Goal: Contribute content

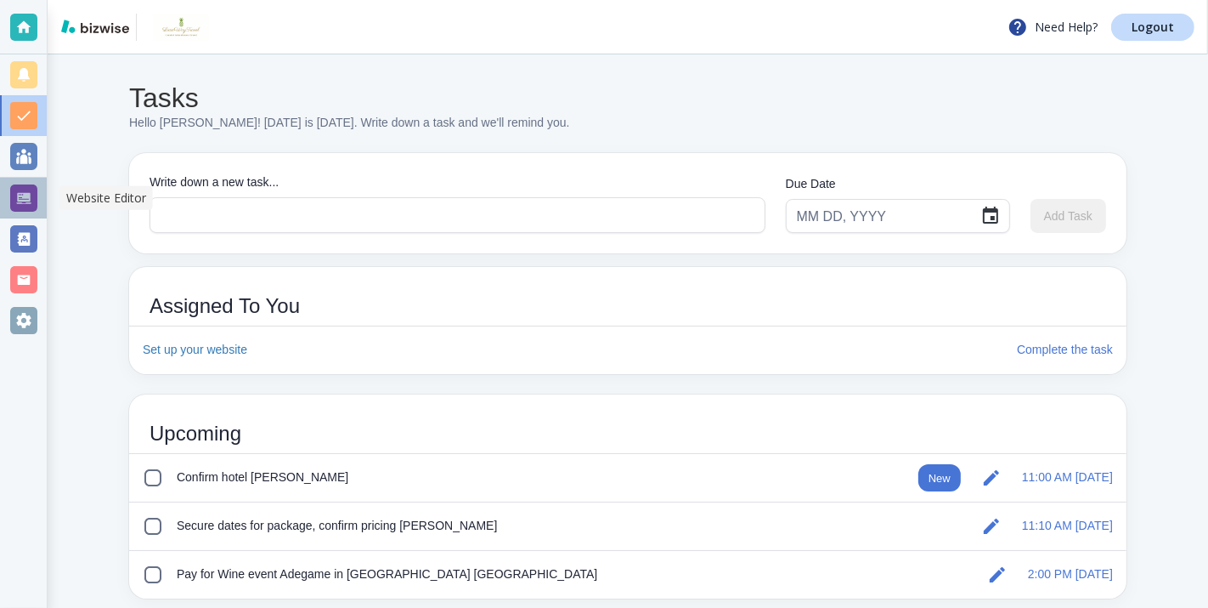
click at [29, 198] on div at bounding box center [23, 197] width 27 height 27
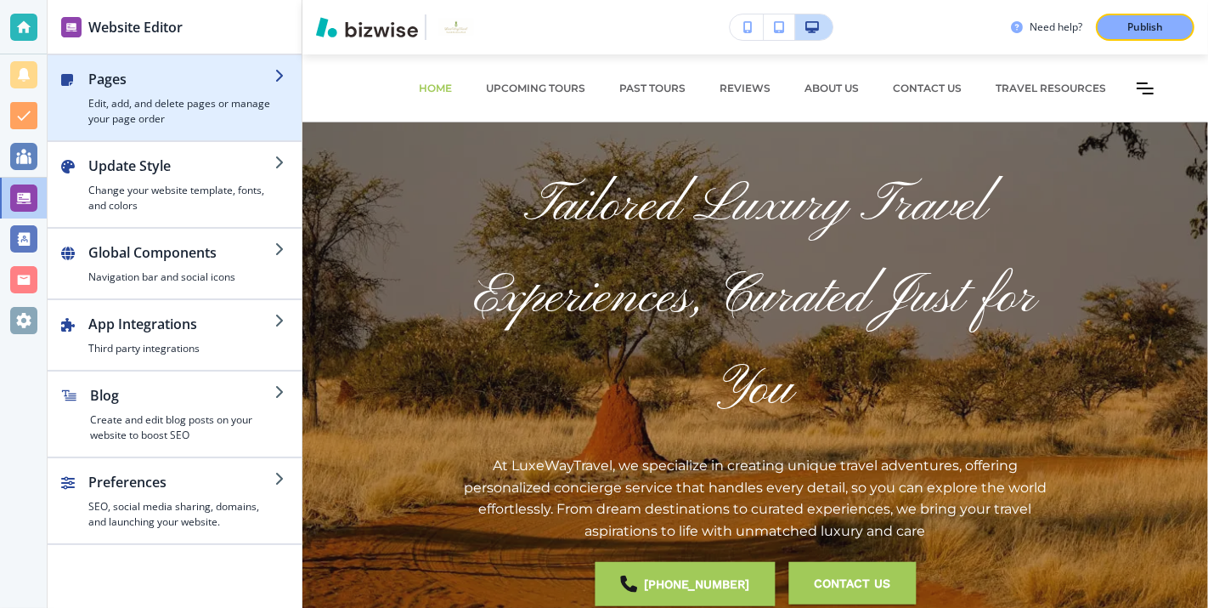
click at [173, 79] on h2 "Pages" at bounding box center [181, 79] width 186 height 20
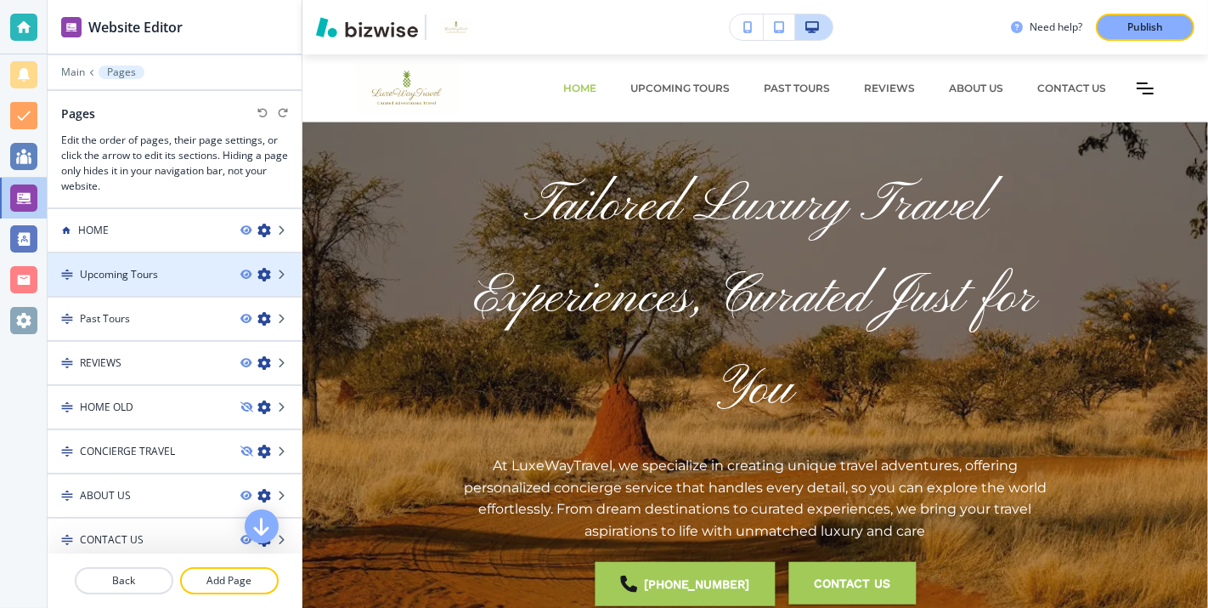
click at [195, 274] on div "Upcoming Tours" at bounding box center [137, 274] width 179 height 15
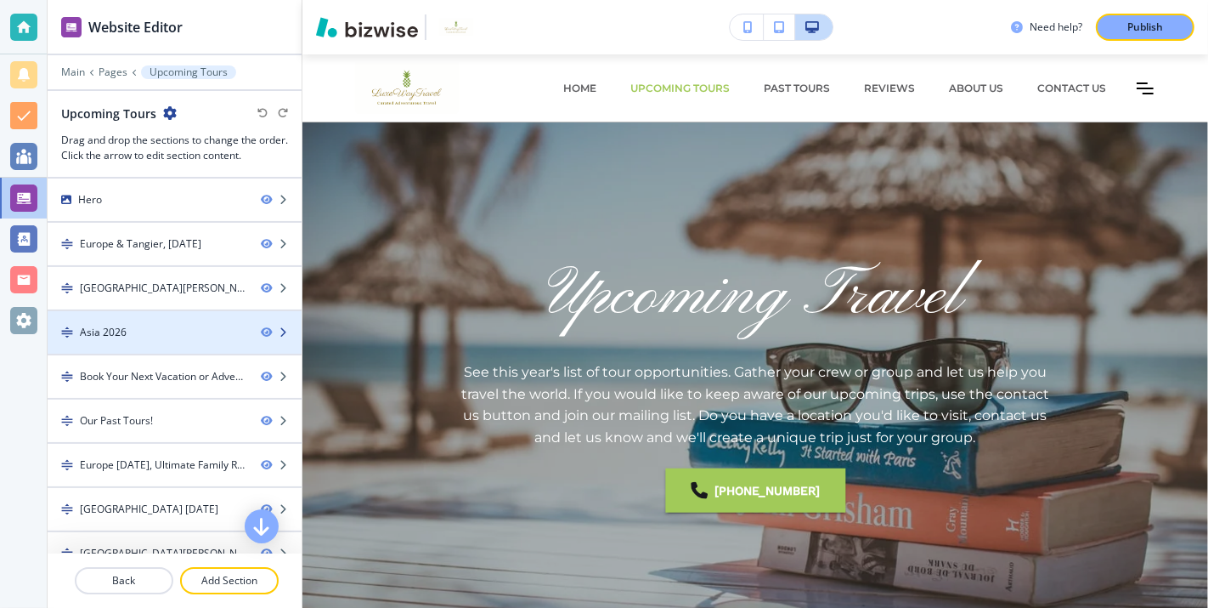
click at [181, 319] on div at bounding box center [175, 318] width 254 height 14
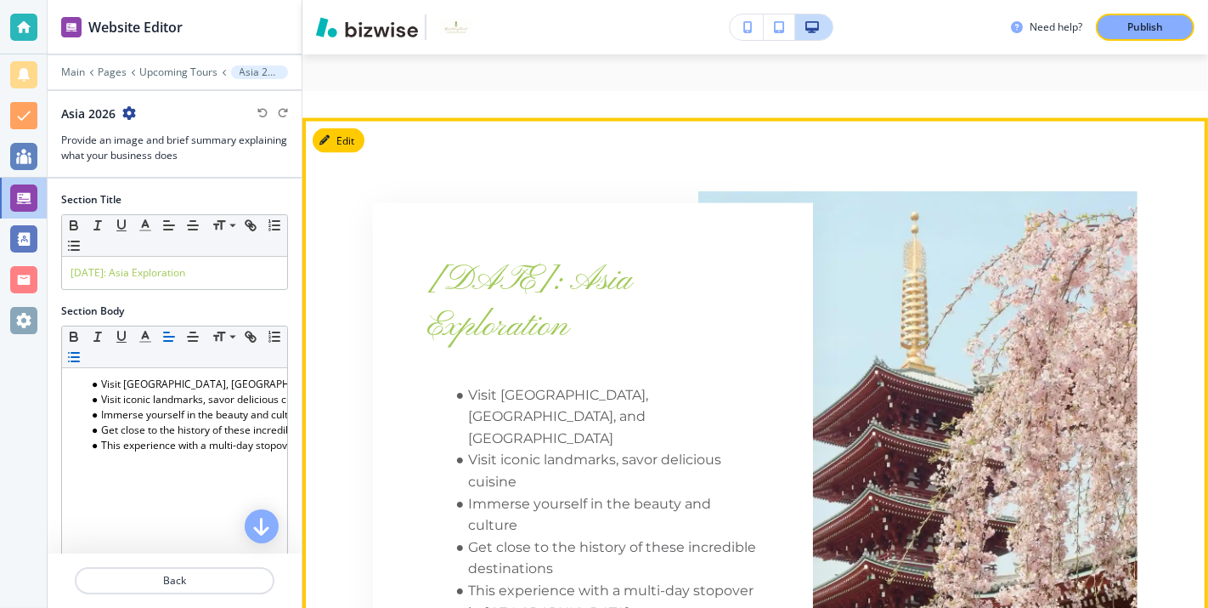
scroll to position [2192, 0]
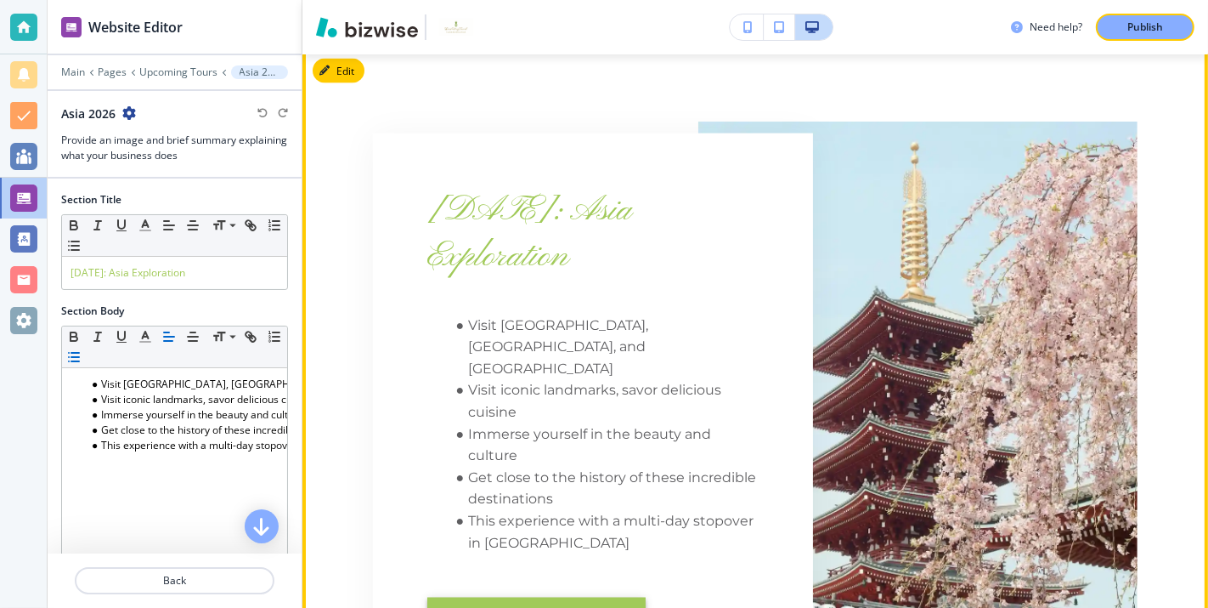
click at [527, 597] on button "For More Information" at bounding box center [536, 619] width 218 height 44
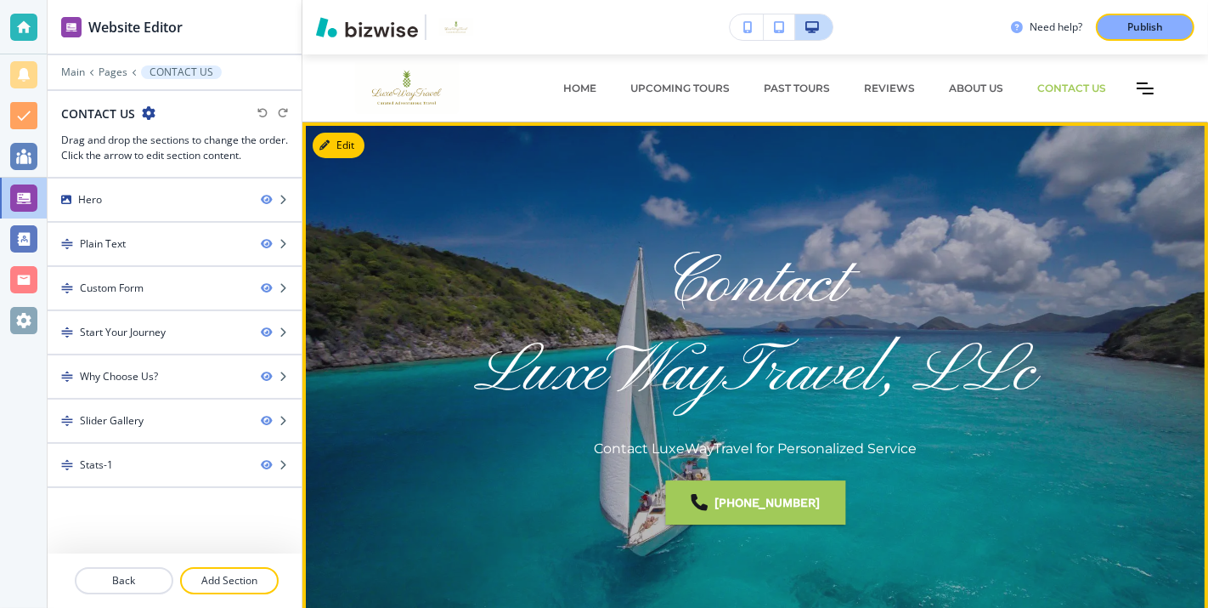
scroll to position [0, 0]
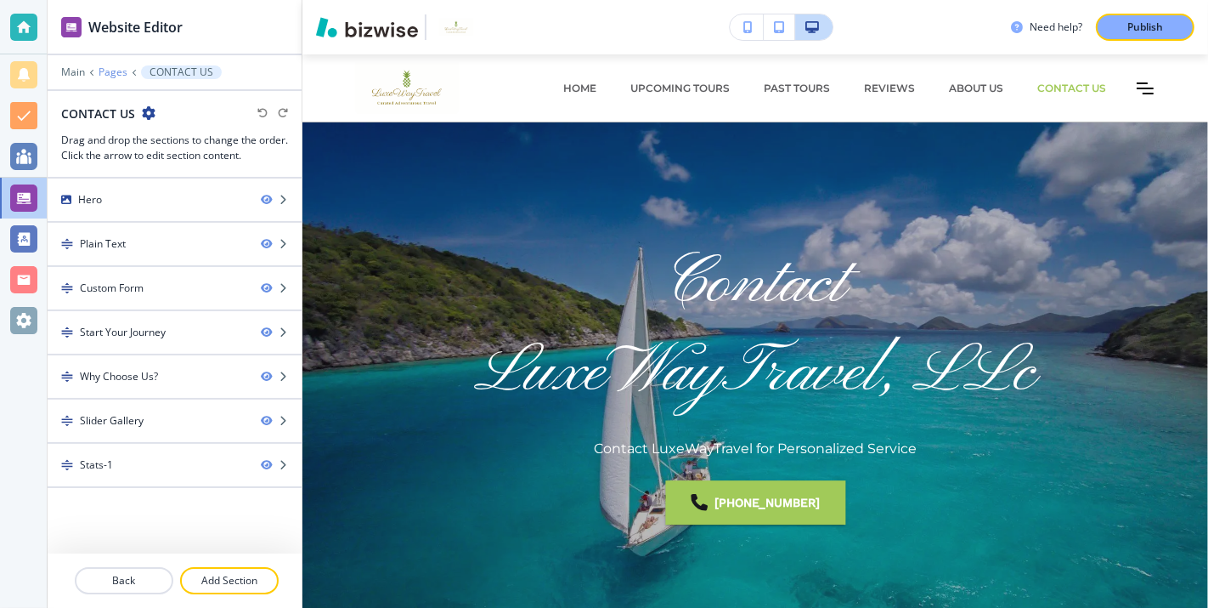
click at [110, 66] on p "Pages" at bounding box center [113, 72] width 29 height 12
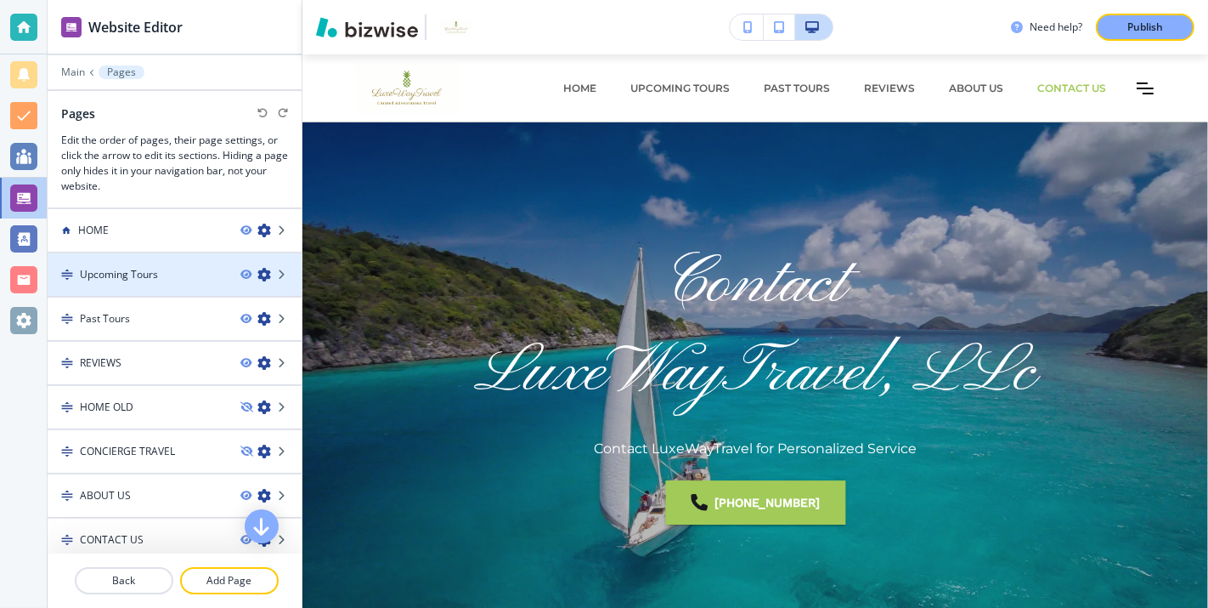
click at [190, 273] on div "Upcoming Tours" at bounding box center [137, 274] width 179 height 15
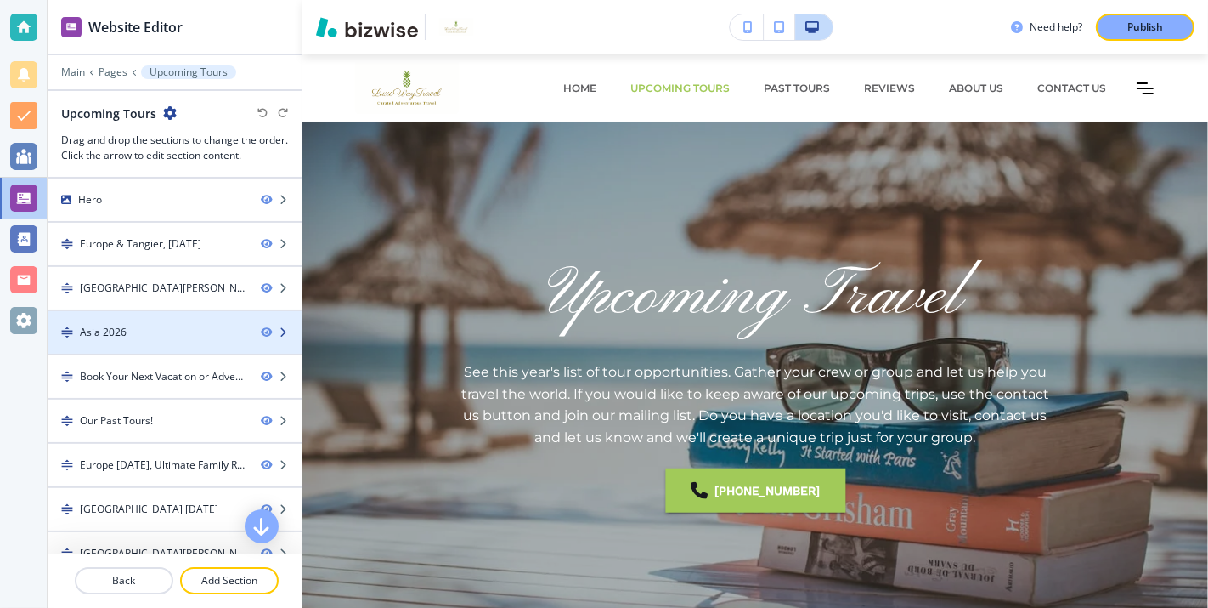
click at [182, 326] on div "Asia 2026" at bounding box center [148, 332] width 200 height 15
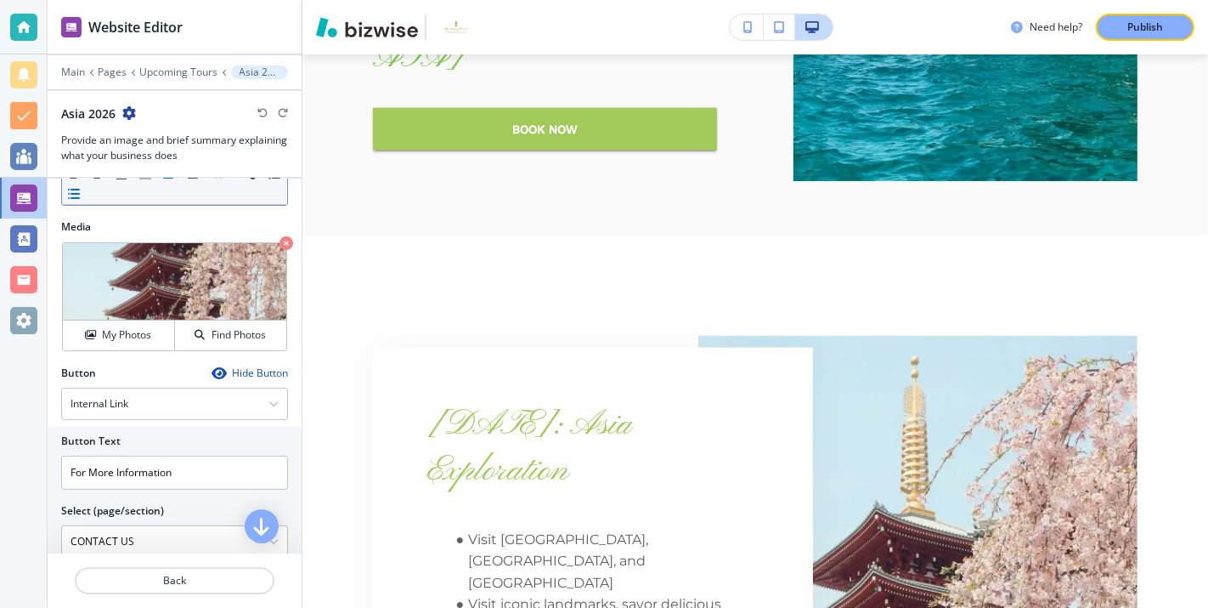
scroll to position [414, 0]
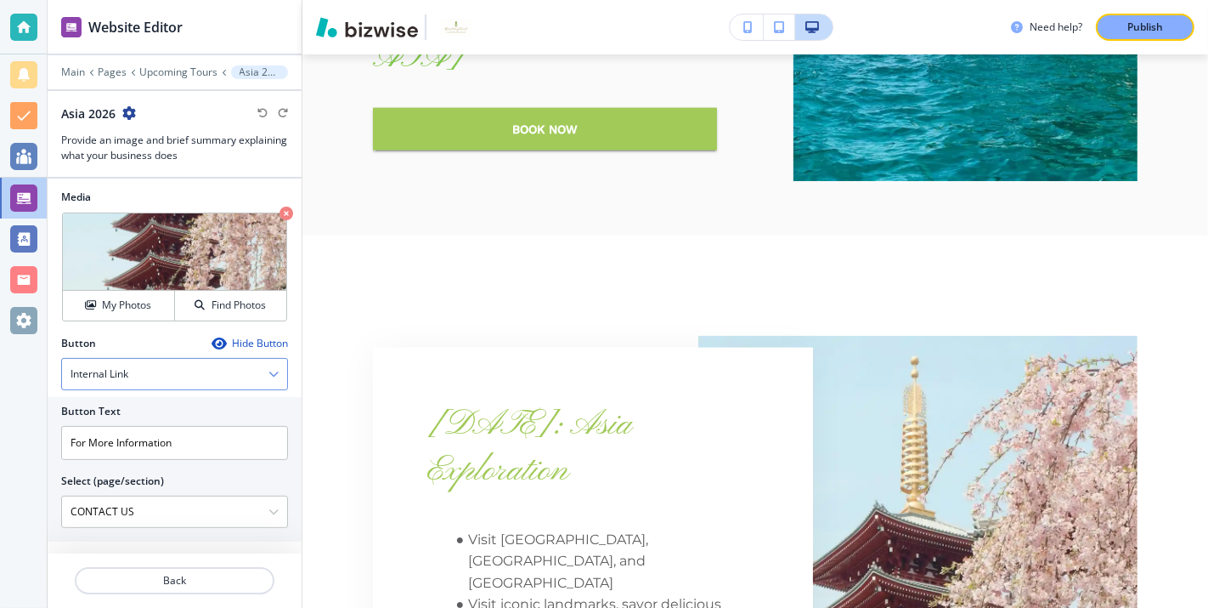
click at [276, 369] on icon "button" at bounding box center [274, 374] width 10 height 10
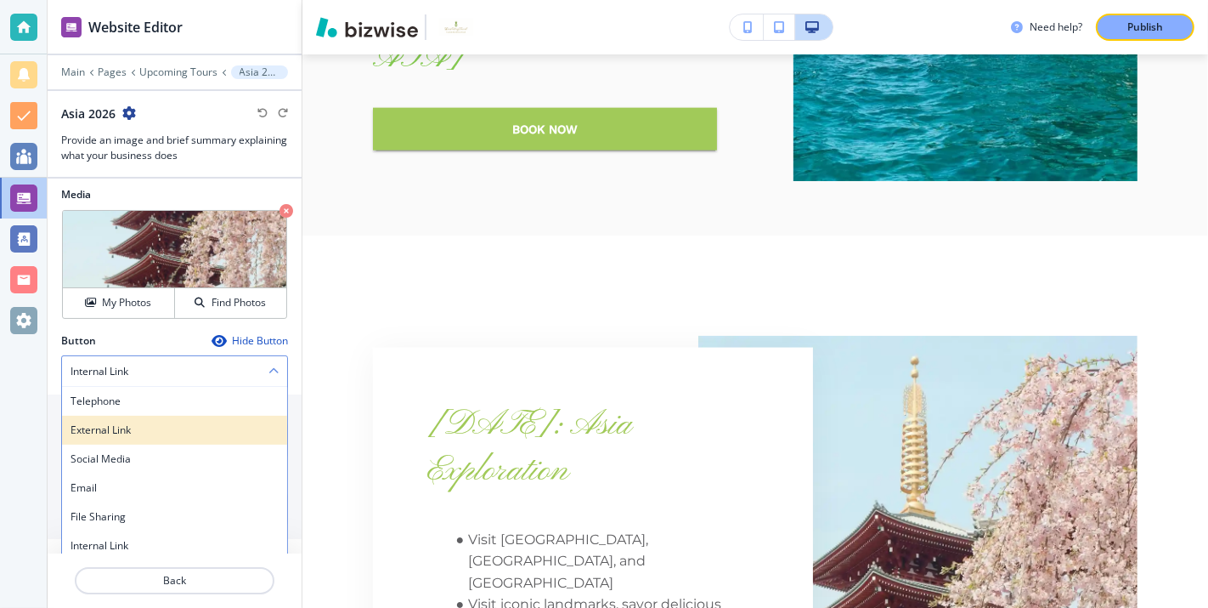
click at [225, 422] on h4 "External Link" at bounding box center [175, 429] width 208 height 15
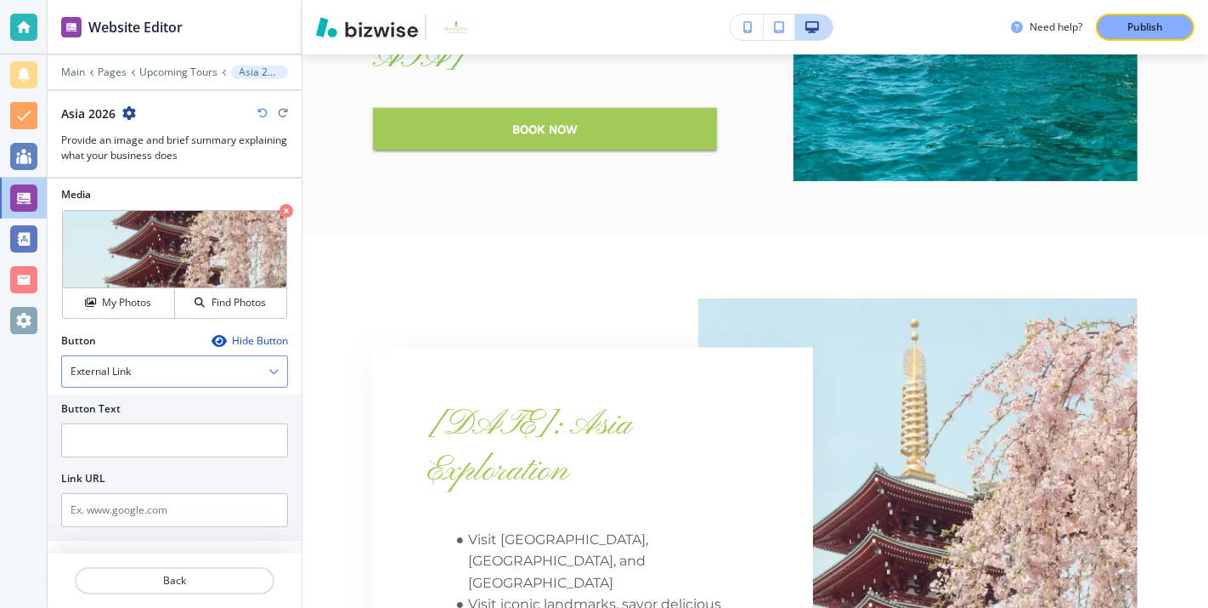
scroll to position [415, 0]
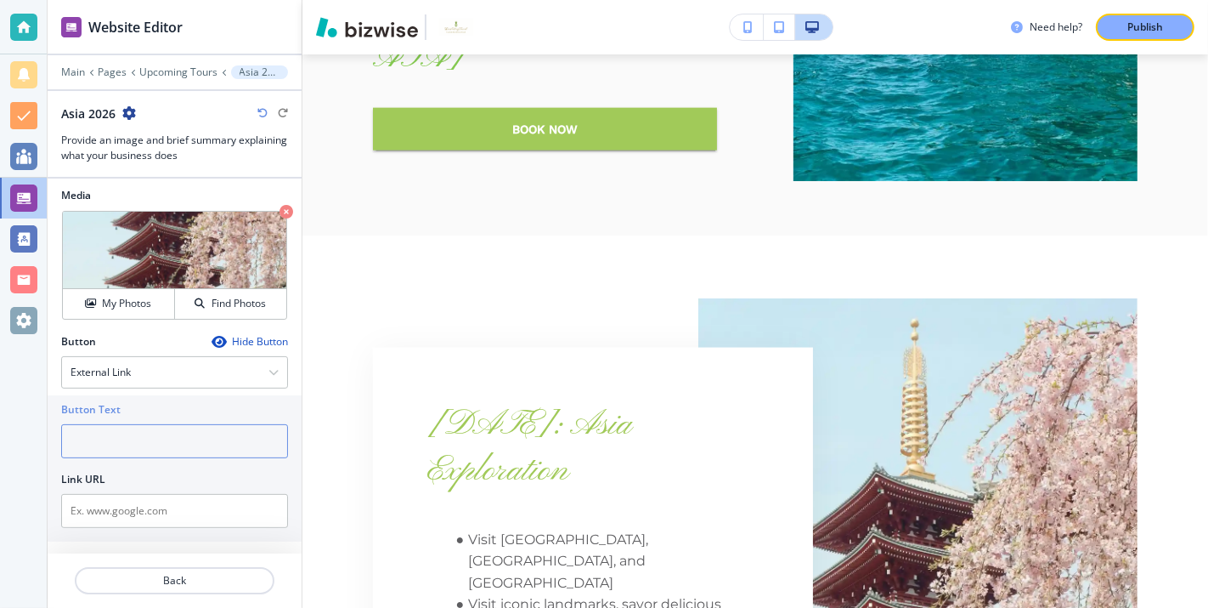
click at [233, 432] on input "text" at bounding box center [174, 441] width 227 height 34
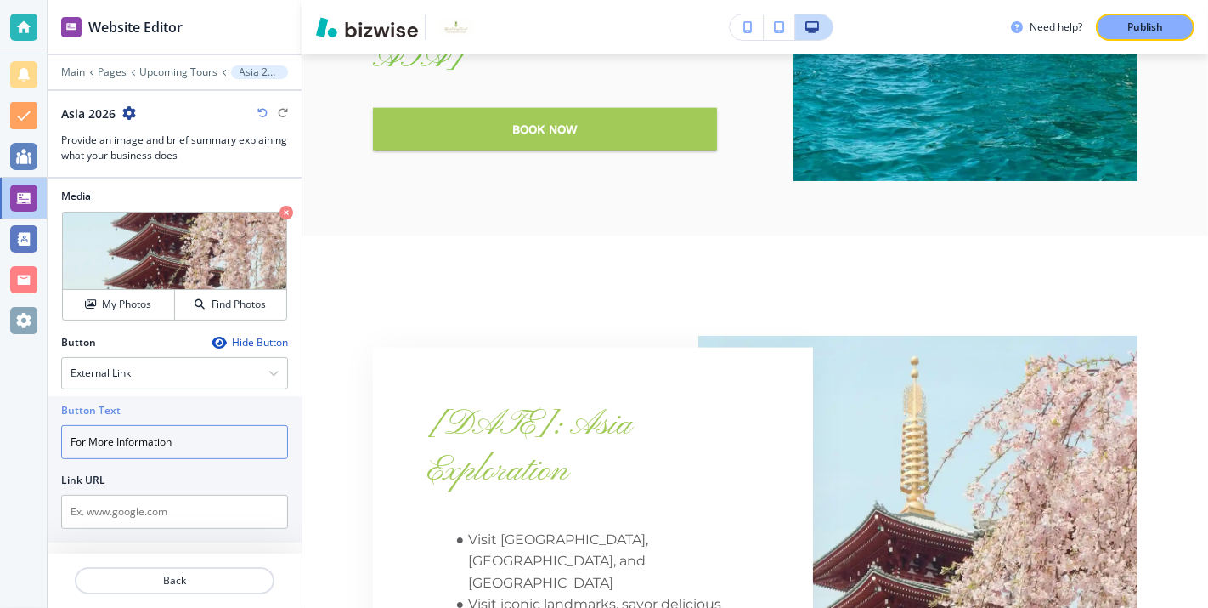
scroll to position [414, 0]
type input "For More Information"
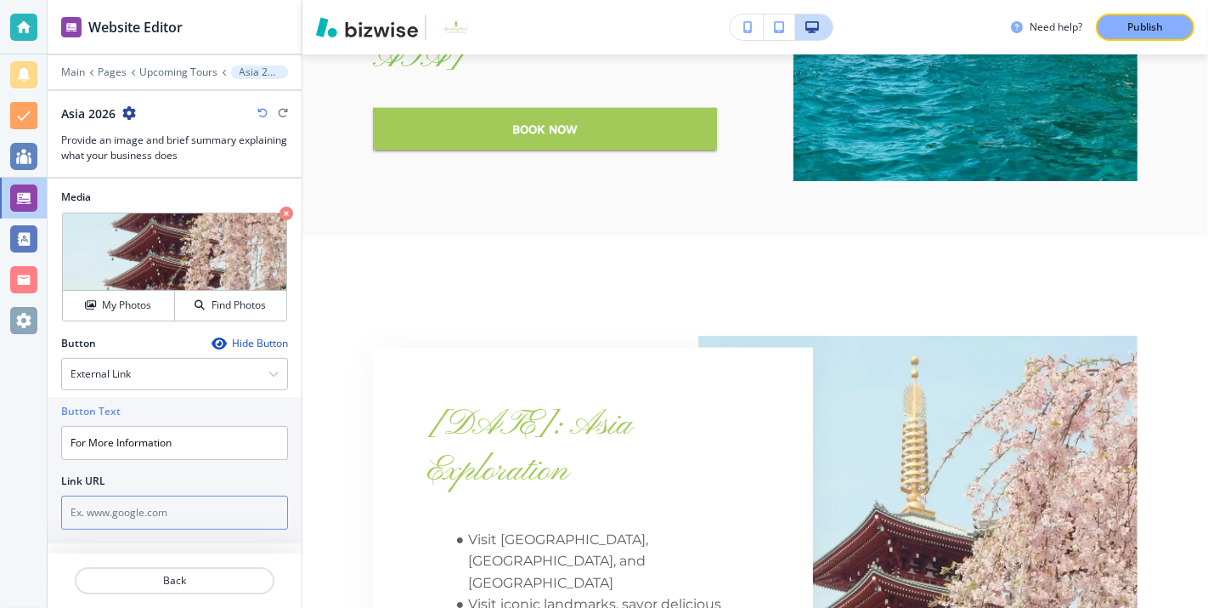
click at [189, 506] on input "text" at bounding box center [174, 512] width 227 height 34
paste input "<div style="text-align: center;"><button class="wtrvl-checkout_button" id="wetr…"
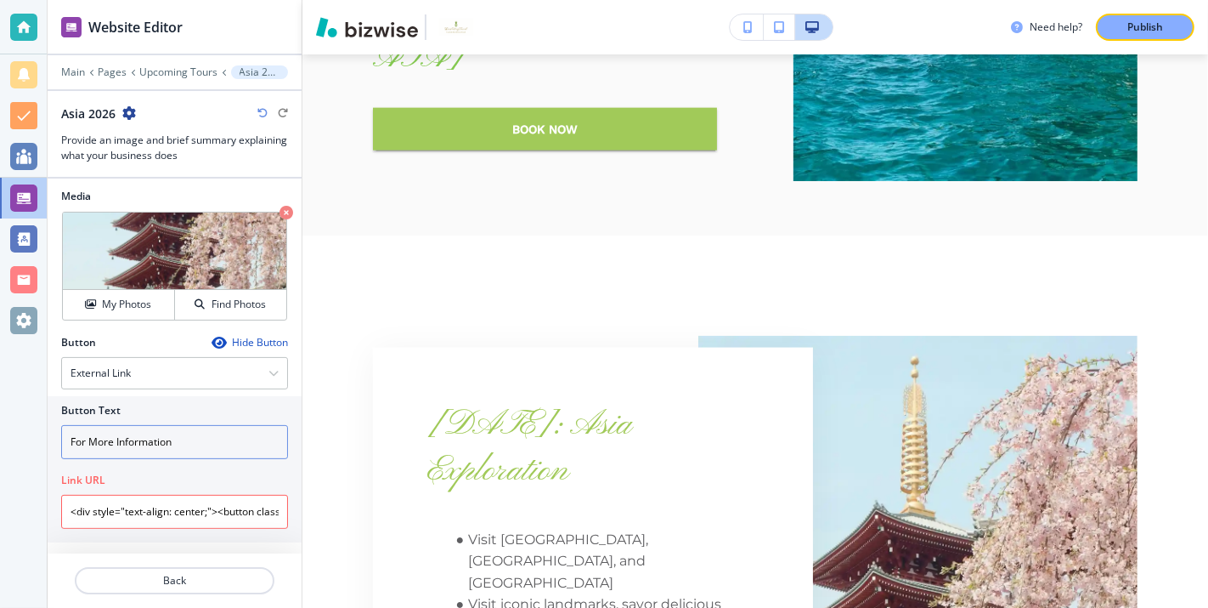
click at [226, 435] on input "For More Information" at bounding box center [174, 442] width 227 height 34
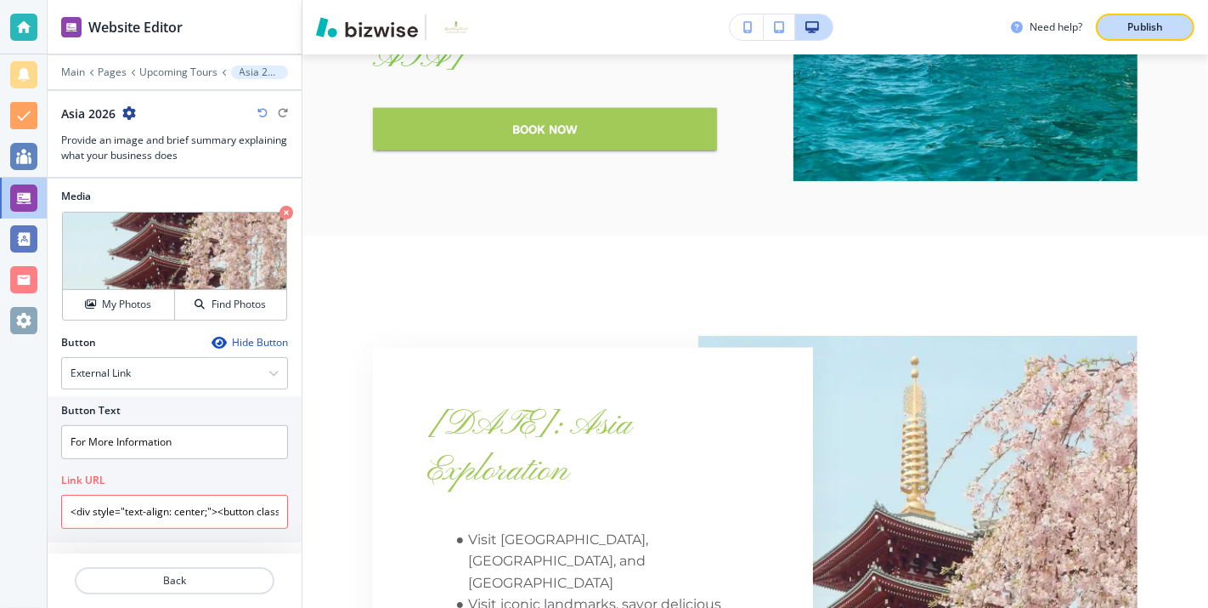
click at [1147, 20] on p "Publish" at bounding box center [1146, 27] width 36 height 15
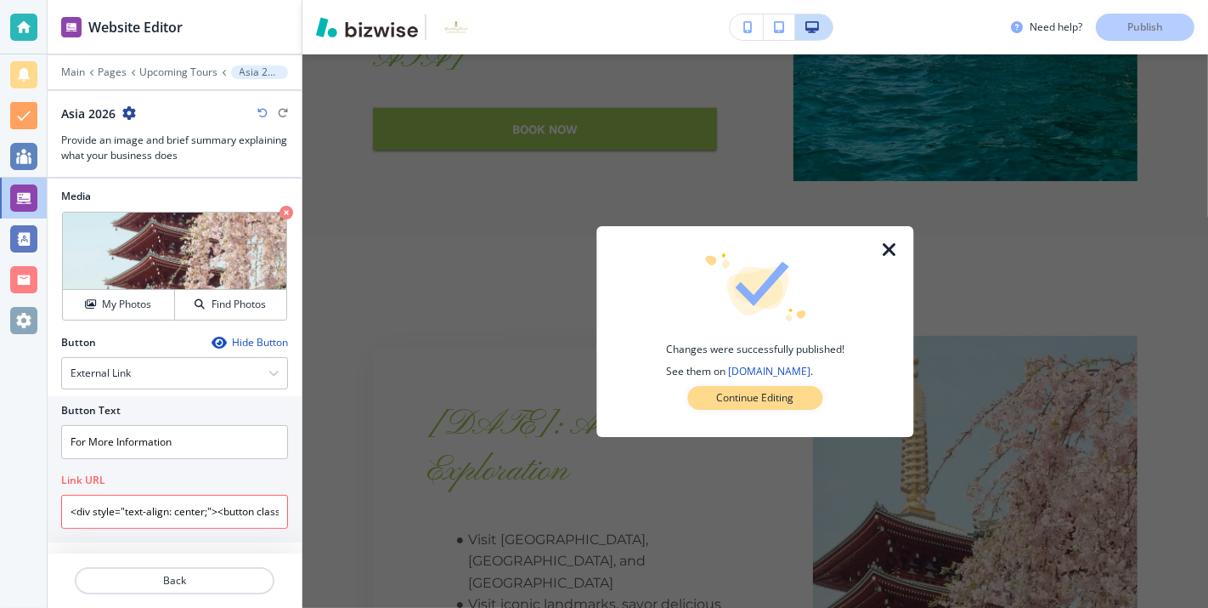
click at [752, 394] on p "Continue Editing" at bounding box center [755, 397] width 77 height 15
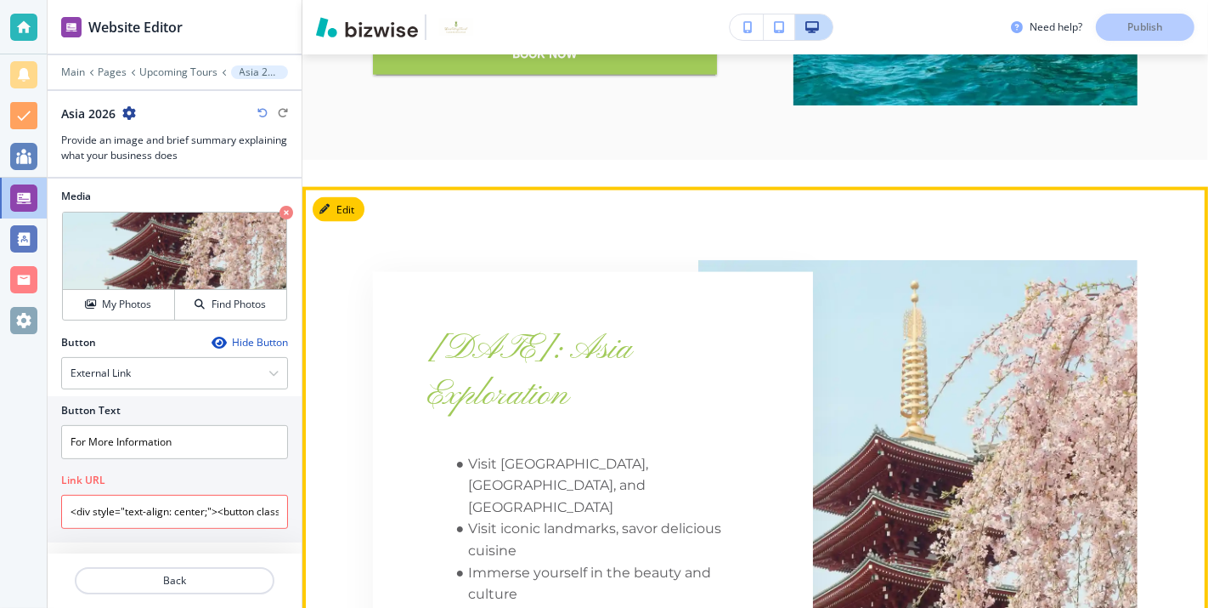
scroll to position [2170, 0]
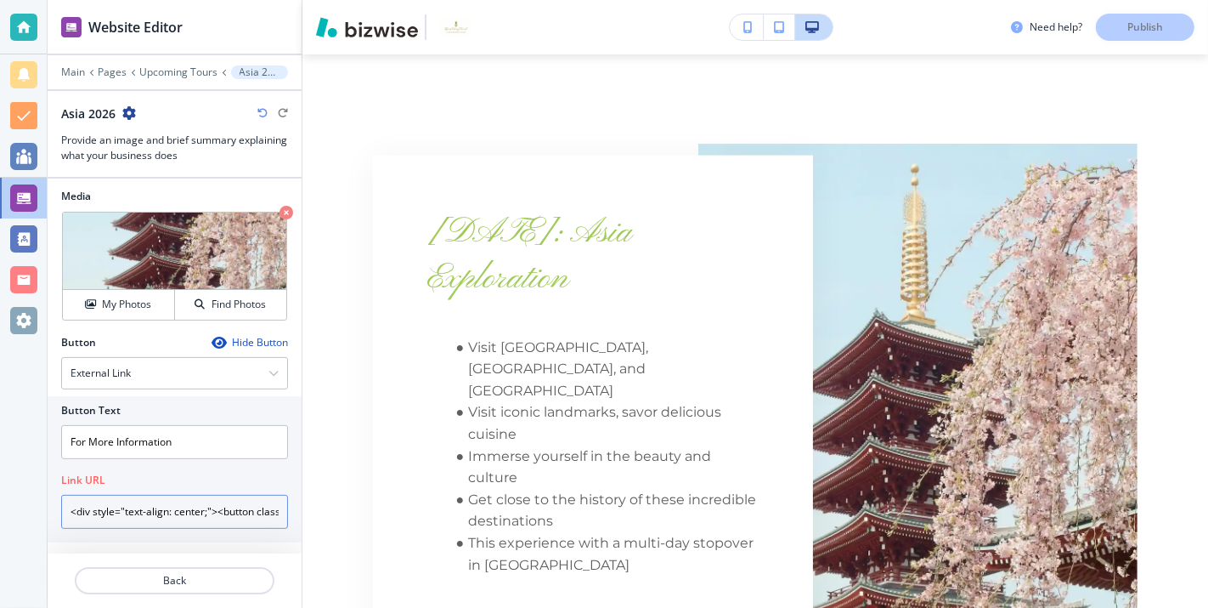
click at [91, 504] on input "<div style="text-align: center;"><button class="wtrvl-checkout_button" id="wetr…" at bounding box center [174, 512] width 227 height 34
click at [65, 497] on input "<div style="text-align: center;"><button class="wtrvl-checkout_button" id="wetr…" at bounding box center [174, 512] width 227 height 34
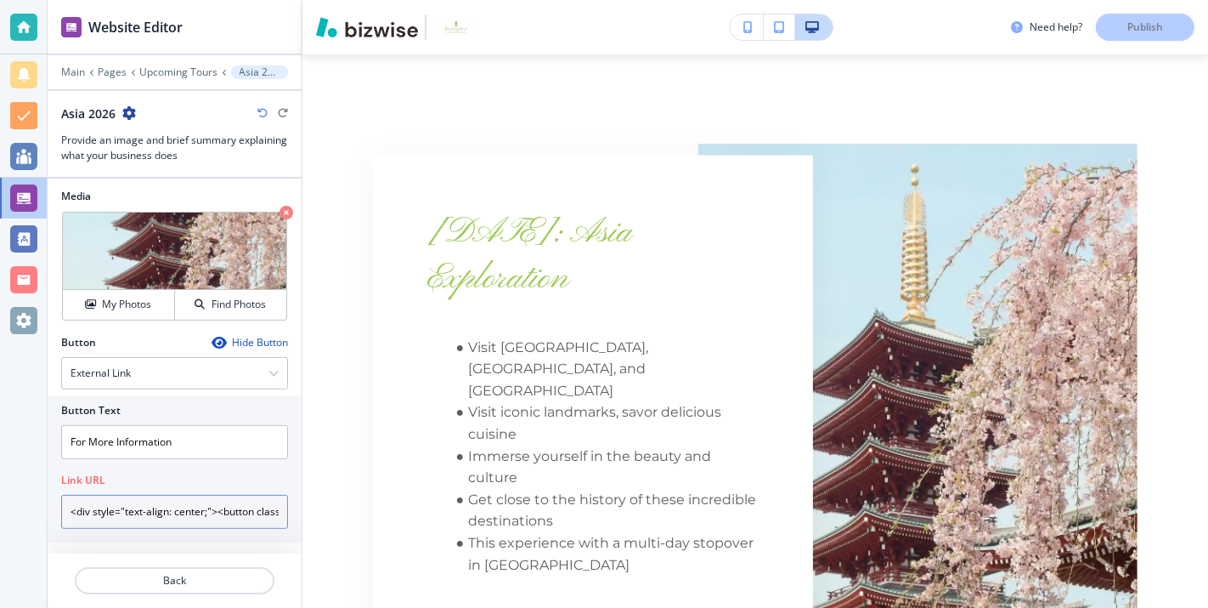
click at [65, 497] on input "<div style="text-align: center;"><button class="wtrvl-checkout_button" id="wetr…" at bounding box center [174, 512] width 227 height 34
paste input "[URL][DOMAIN_NAME]"
type input "[URL][DOMAIN_NAME]"
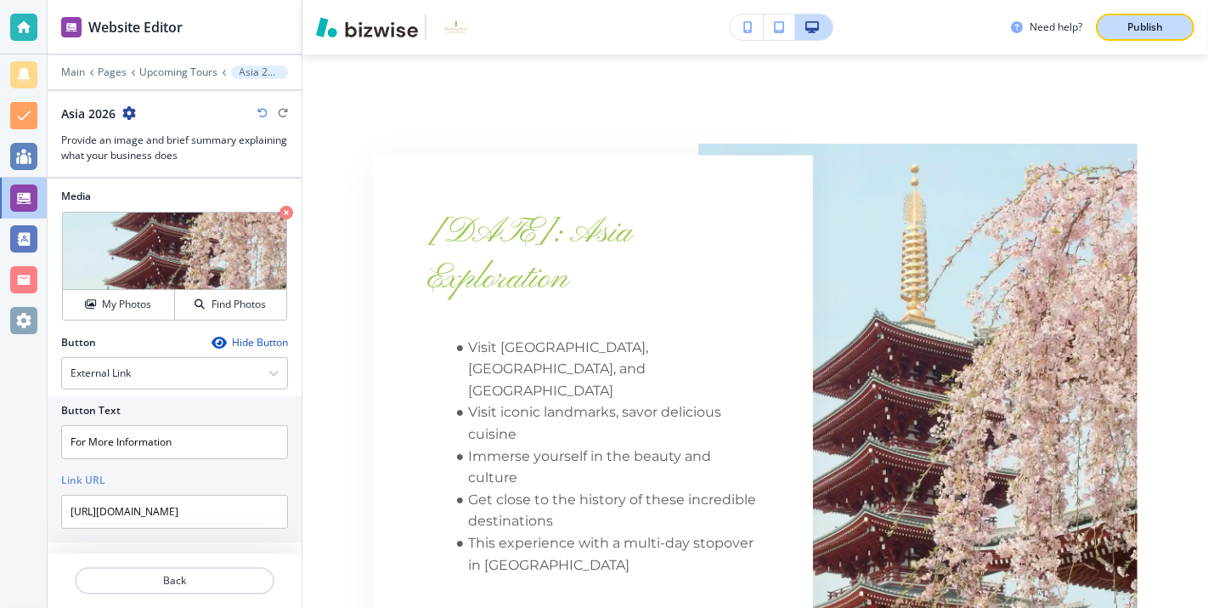
click at [1158, 22] on p "Publish" at bounding box center [1146, 27] width 36 height 15
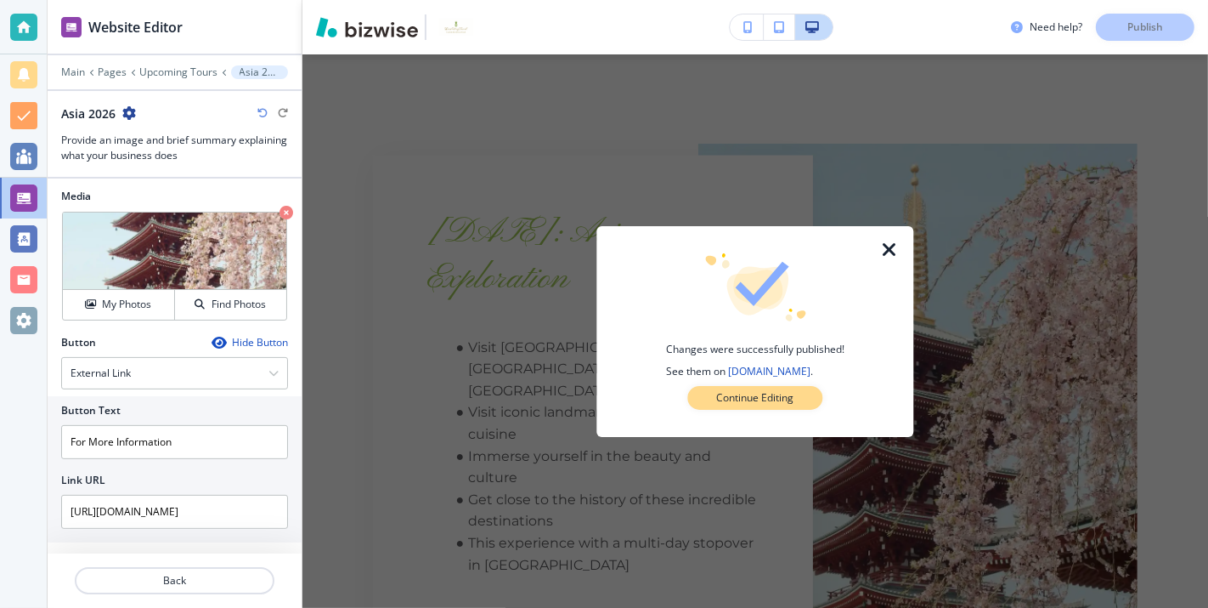
click at [757, 399] on p "Continue Editing" at bounding box center [755, 397] width 77 height 15
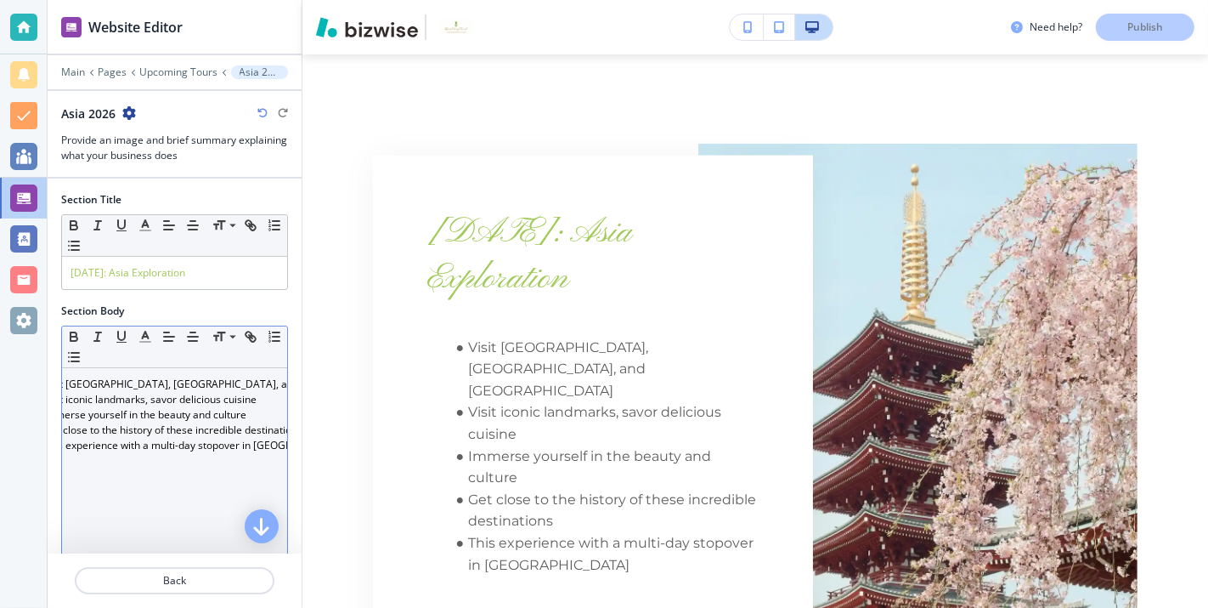
scroll to position [0, 74]
click at [205, 440] on li "This experience with a multi-day stopover in [GEOGRAPHIC_DATA]" at bounding box center [108, 445] width 193 height 15
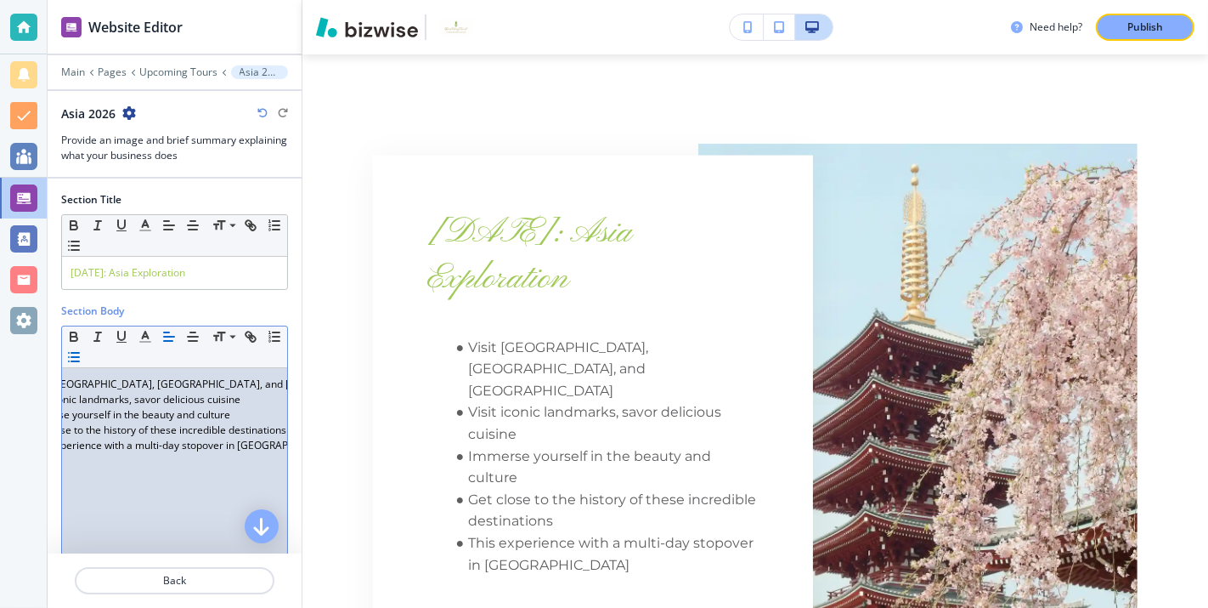
click at [208, 468] on div "Visit [GEOGRAPHIC_DATA], [GEOGRAPHIC_DATA], and [GEOGRAPHIC_DATA] Visit iconic …" at bounding box center [174, 478] width 225 height 221
click at [1146, 23] on p "Publish" at bounding box center [1146, 27] width 36 height 15
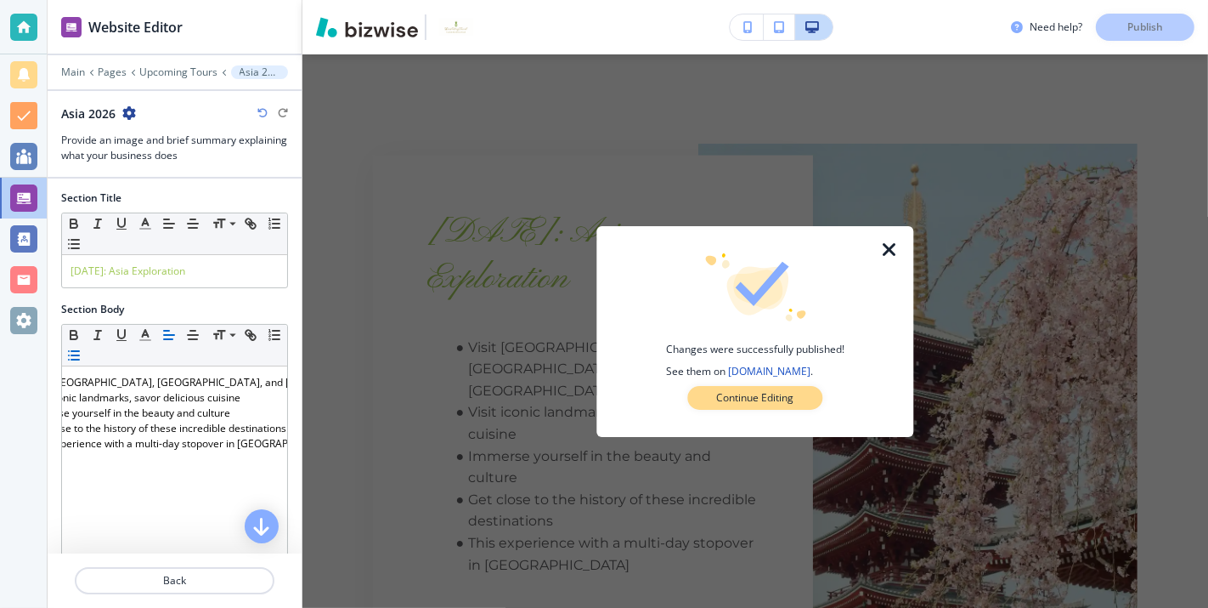
click at [757, 393] on p "Continue Editing" at bounding box center [755, 397] width 77 height 15
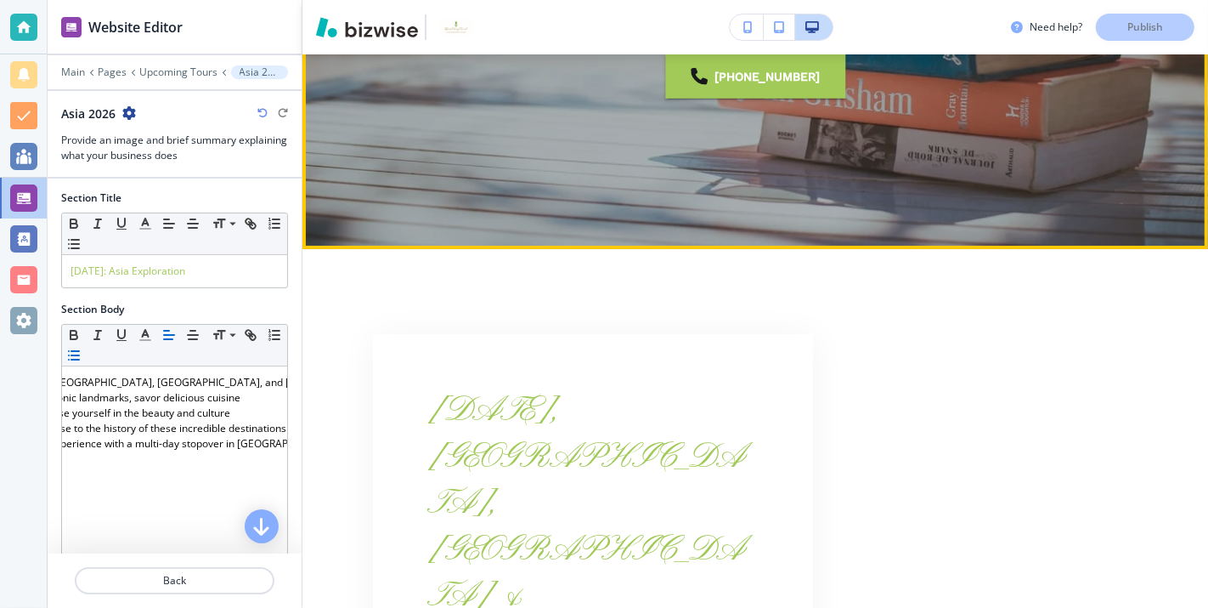
scroll to position [340, 0]
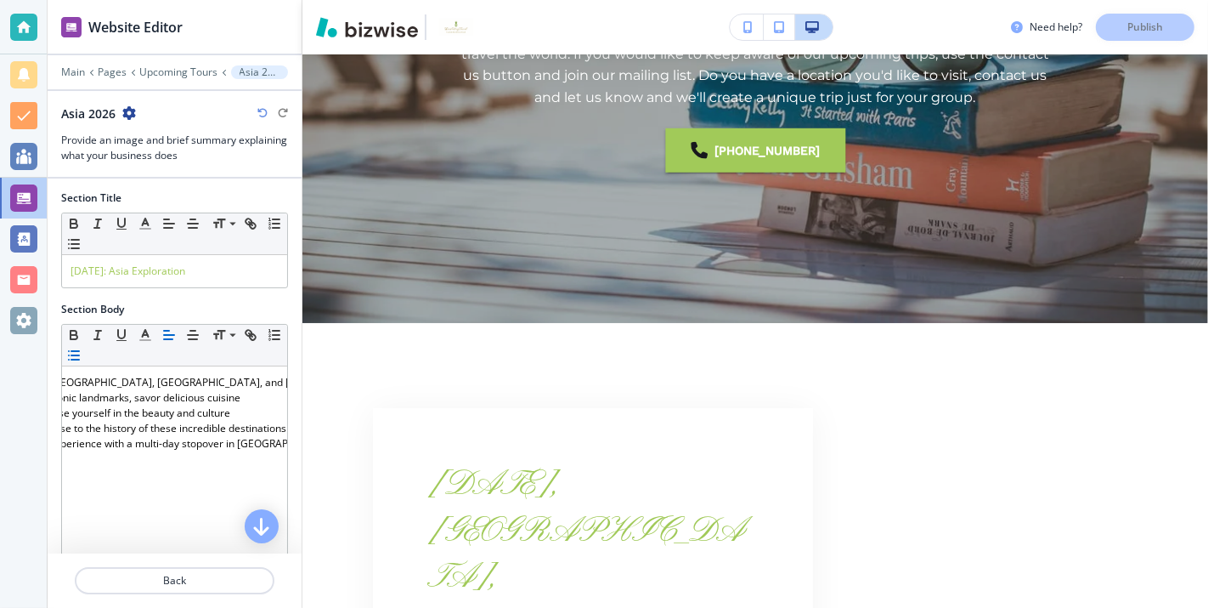
click at [1151, 29] on div "Need help? Publish" at bounding box center [1109, 27] width 197 height 27
click at [1145, 25] on div "Need help? Publish" at bounding box center [1109, 27] width 197 height 27
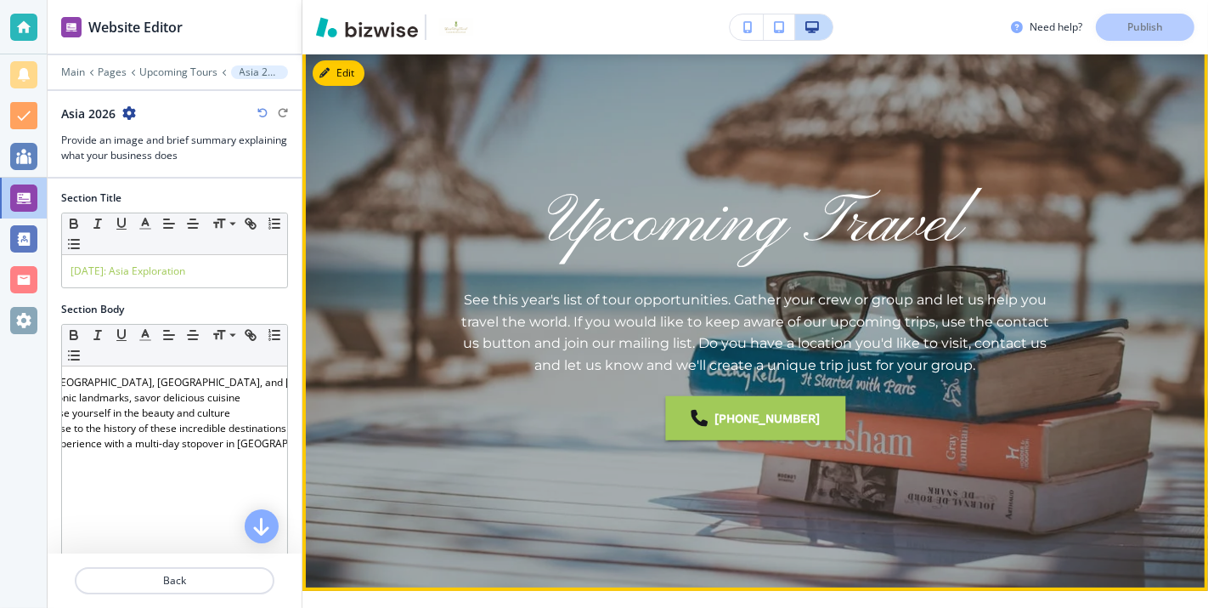
scroll to position [0, 0]
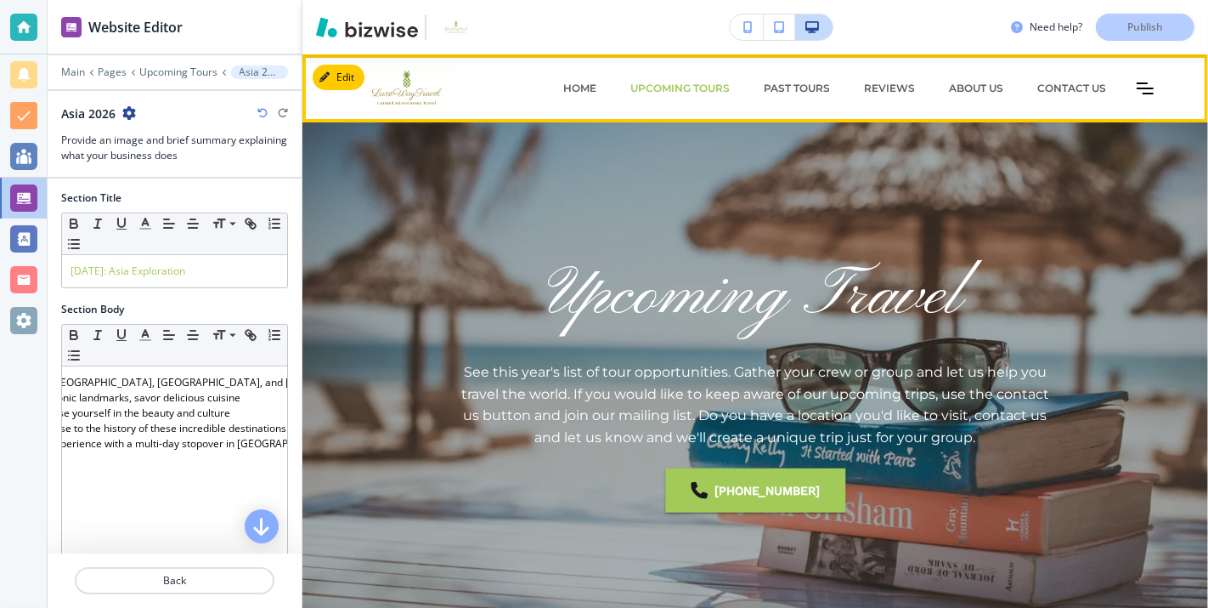
click at [1145, 93] on div "HOME Upcoming Tours Past Tours REVIEWS ABOUT US CONTACT US Travel Resources [PH…" at bounding box center [840, 88] width 668 height 51
click at [1149, 93] on icon "Toggle hamburger navigation menu" at bounding box center [1145, 88] width 17 height 10
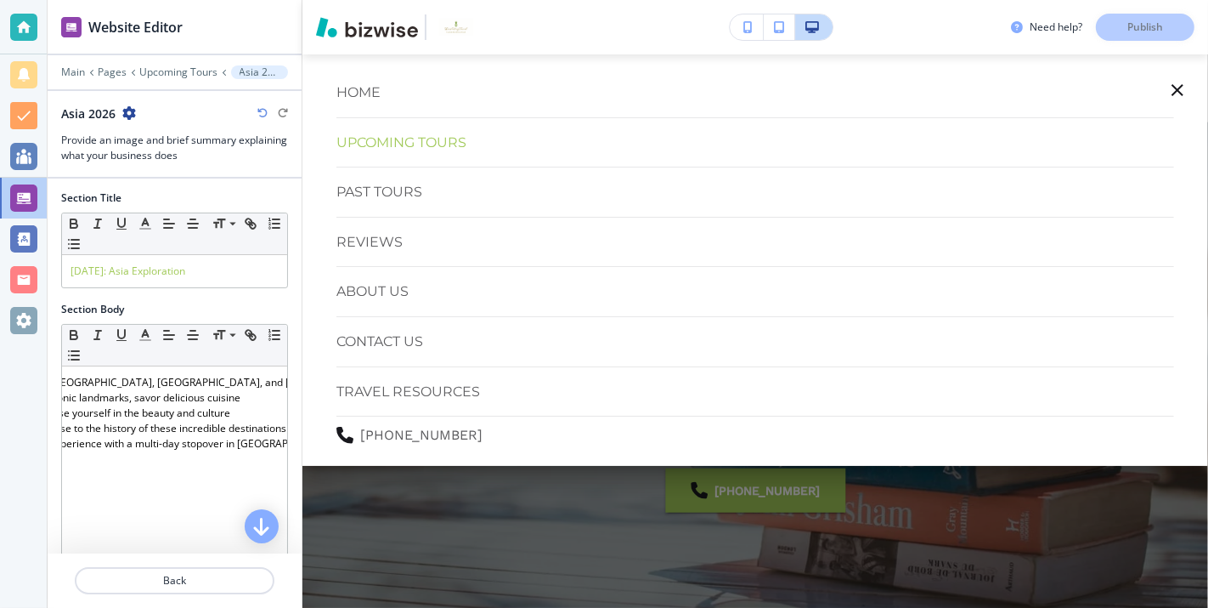
click at [32, 533] on div at bounding box center [23, 304] width 47 height 608
click at [27, 27] on div at bounding box center [23, 27] width 27 height 27
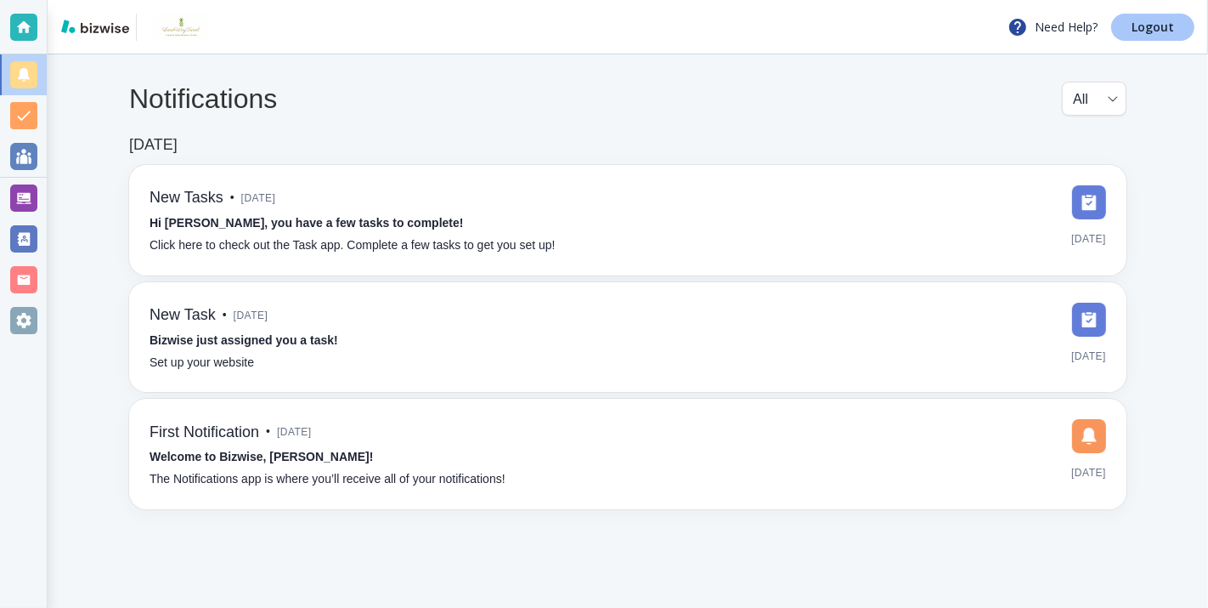
click at [1153, 24] on p "Logout" at bounding box center [1153, 27] width 42 height 12
